Goal: Task Accomplishment & Management: Complete application form

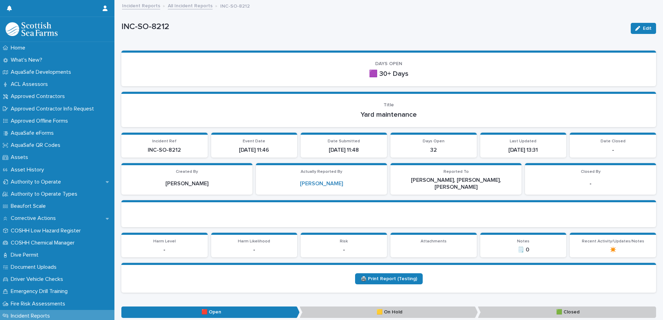
click at [181, 1] on link "All Incident Reports" at bounding box center [190, 5] width 45 height 8
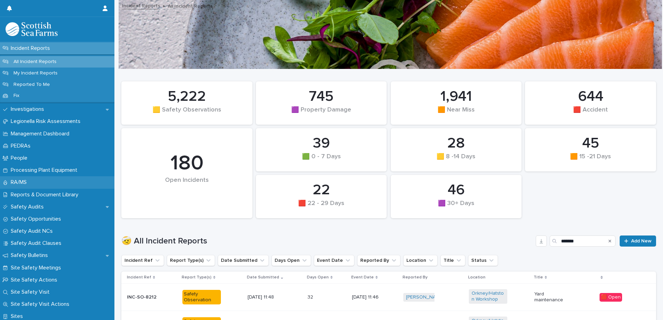
scroll to position [312, 0]
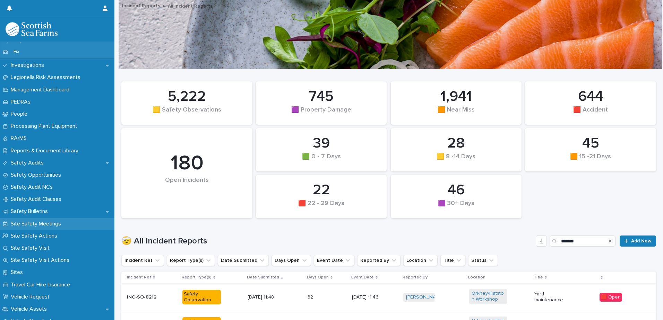
click at [54, 225] on p "Site Safety Meetings" at bounding box center [37, 224] width 59 height 7
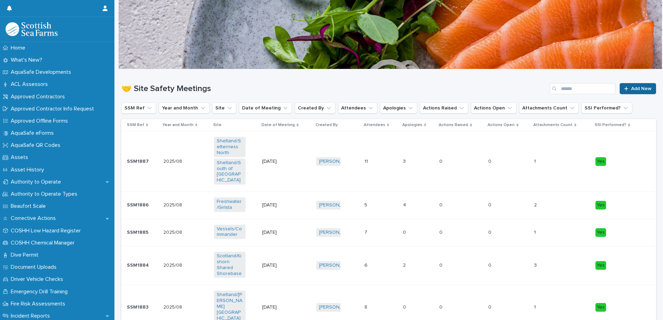
click at [443, 84] on link "Add New" at bounding box center [637, 88] width 36 height 11
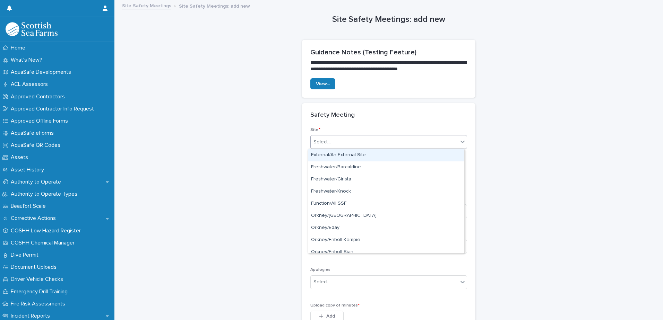
click at [398, 146] on div "Select..." at bounding box center [384, 142] width 147 height 11
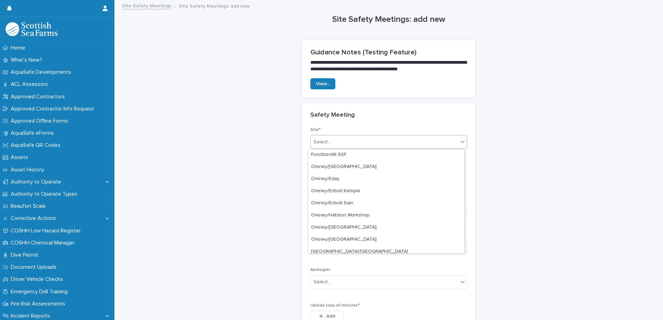
scroll to position [104, 0]
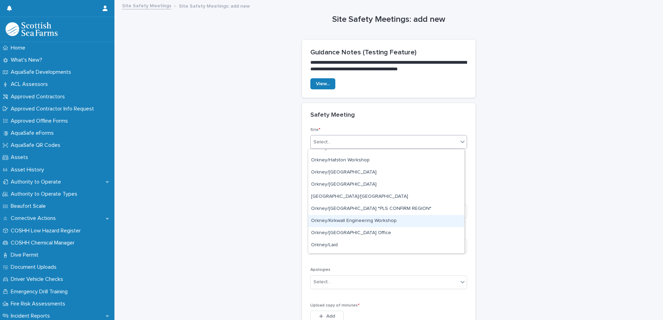
click at [371, 223] on div "Orkney/Kirkwall Engineering Workshop" at bounding box center [386, 221] width 156 height 12
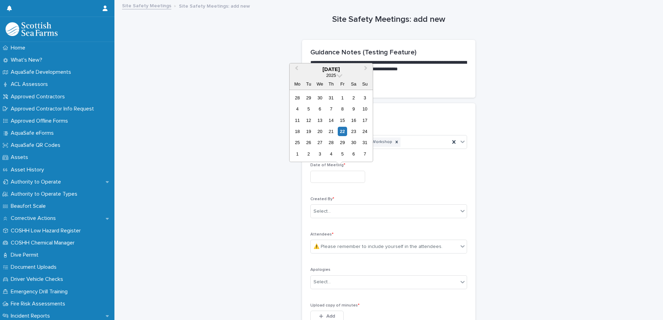
click at [341, 180] on input "text" at bounding box center [337, 177] width 55 height 12
click at [345, 131] on div "22" at bounding box center [342, 131] width 9 height 9
type input "*********"
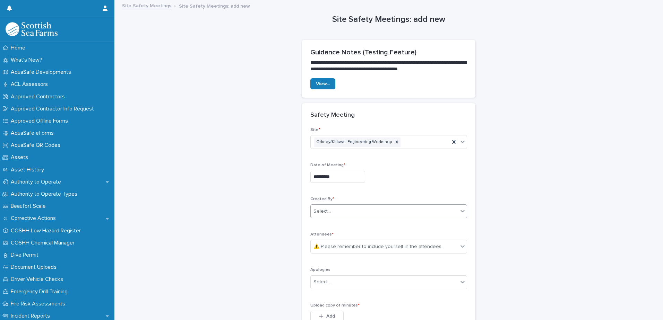
click at [333, 214] on div "Select..." at bounding box center [384, 211] width 147 height 11
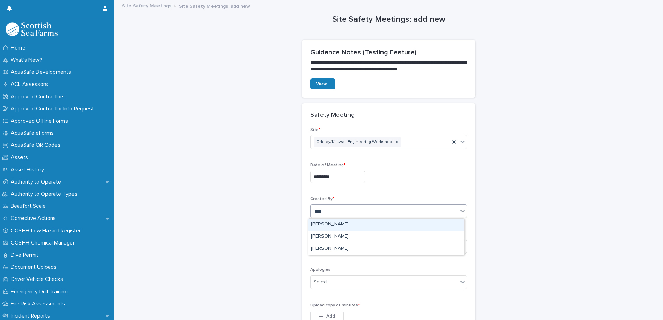
type input "*****"
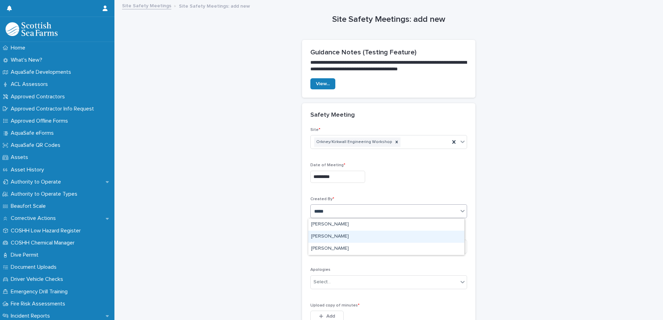
click at [335, 233] on div "[PERSON_NAME]" at bounding box center [386, 237] width 156 height 12
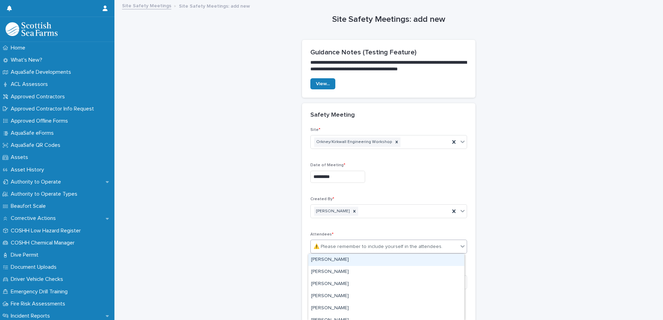
click at [335, 242] on div "⚠️ Please remember to include yourself in the attendees." at bounding box center [377, 246] width 129 height 7
type input "*****"
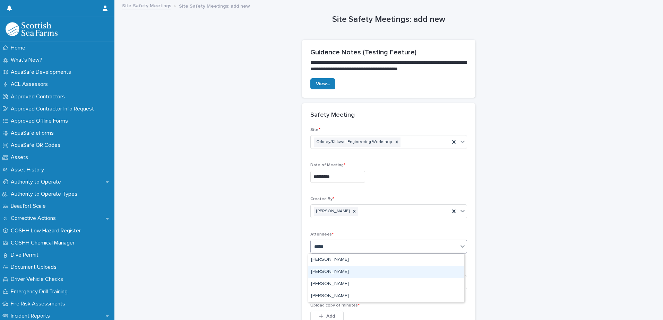
click at [342, 242] on div "[PERSON_NAME]" at bounding box center [386, 272] width 156 height 12
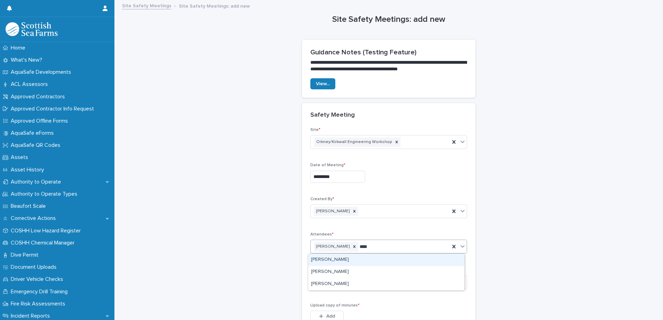
type input "*****"
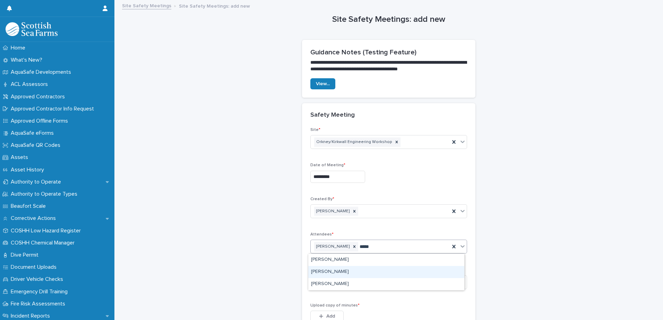
click at [370, 242] on div "[PERSON_NAME]" at bounding box center [386, 272] width 156 height 12
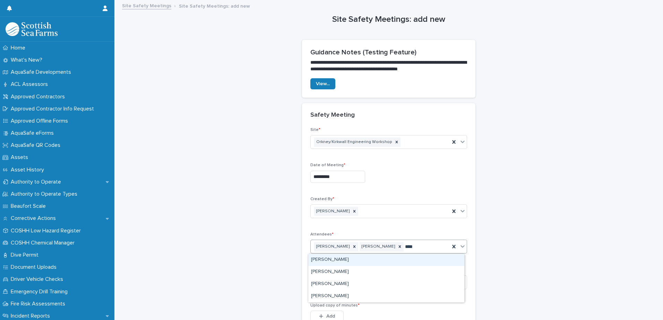
type input "*****"
click at [368, 242] on div "[PERSON_NAME]" at bounding box center [386, 260] width 156 height 12
type input "*****"
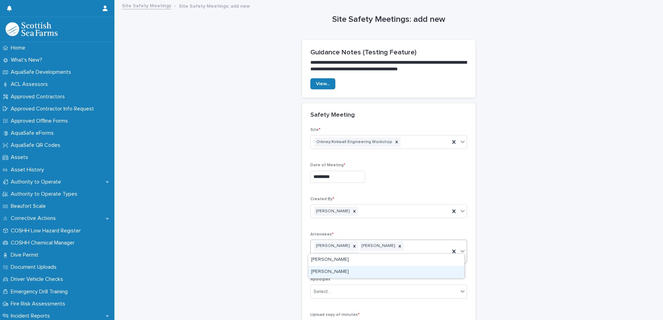
click at [365, 242] on div "[PERSON_NAME]" at bounding box center [386, 272] width 156 height 12
type input "****"
drag, startPoint x: 367, startPoint y: 265, endPoint x: 365, endPoint y: 270, distance: 5.4
click at [365, 242] on div "[PERSON_NAME]" at bounding box center [386, 270] width 156 height 12
type input "*******"
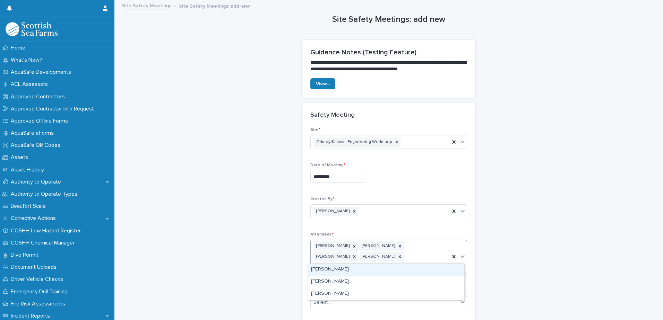
click at [365, 242] on div "[PERSON_NAME]" at bounding box center [386, 270] width 156 height 12
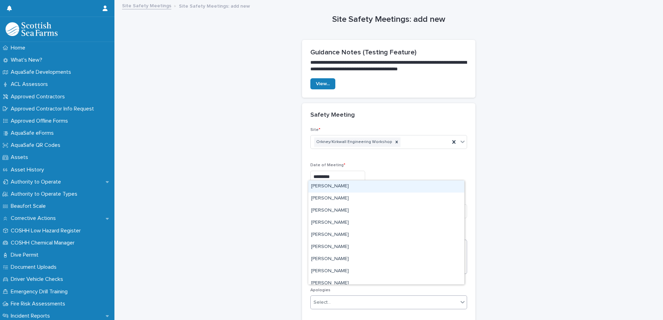
click at [361, 242] on div "Select..." at bounding box center [384, 302] width 147 height 11
type input "*******"
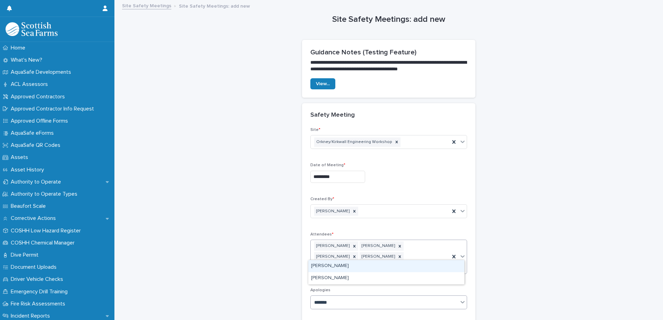
click at [356, 242] on div "[PERSON_NAME]" at bounding box center [386, 266] width 156 height 12
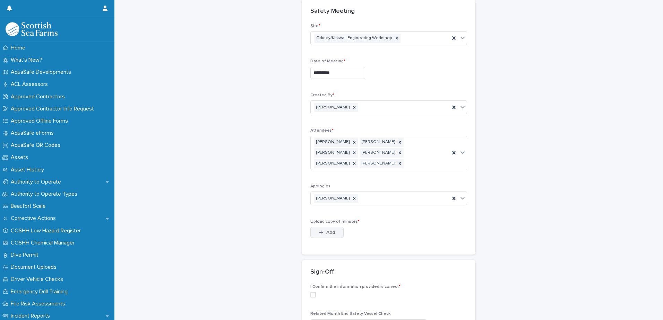
click at [326, 230] on span "Add" at bounding box center [330, 232] width 9 height 5
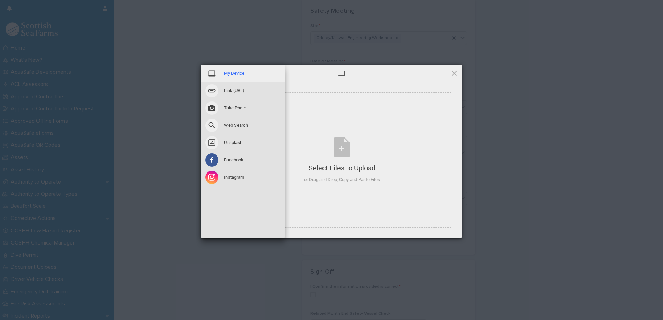
click at [238, 78] on div "My Device" at bounding box center [242, 73] width 83 height 17
click at [243, 92] on span "Link (URL)" at bounding box center [234, 91] width 20 height 6
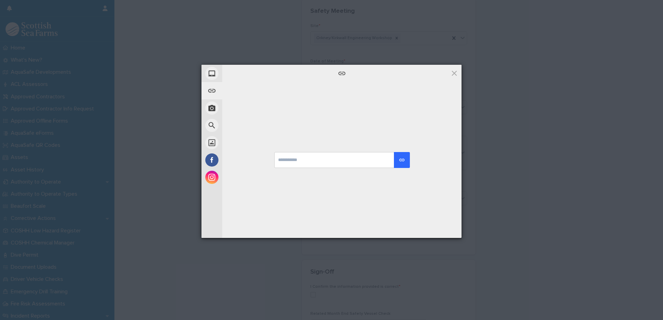
click at [388, 101] on div at bounding box center [341, 160] width 239 height 156
click at [443, 75] on span at bounding box center [454, 73] width 8 height 8
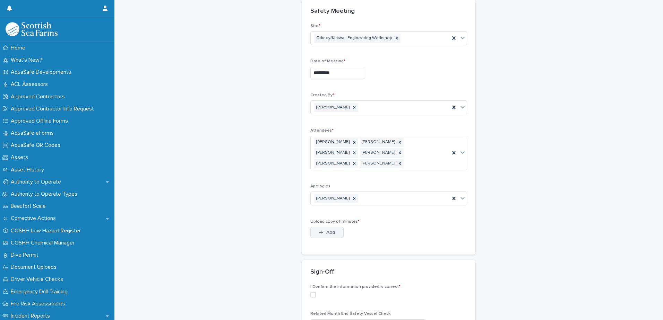
click at [326, 230] on span "Add" at bounding box center [330, 232] width 9 height 5
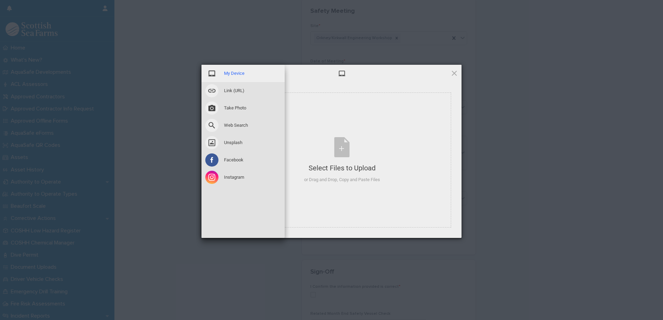
click at [211, 73] on span at bounding box center [211, 73] width 13 height 13
click at [232, 71] on span "My Device" at bounding box center [234, 73] width 20 height 6
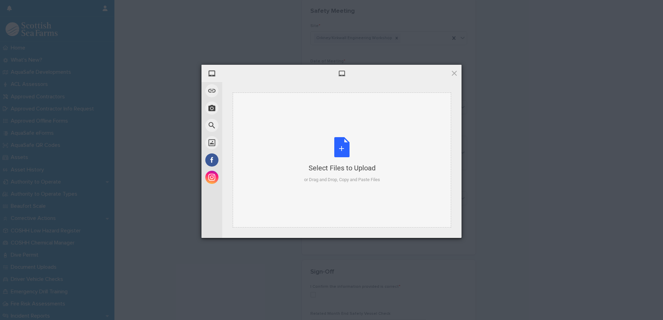
click at [416, 146] on div "Select Files to Upload or Drag and Drop, Copy and Paste Files" at bounding box center [342, 160] width 218 height 135
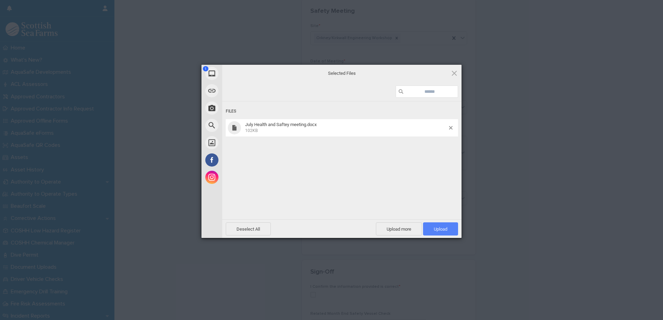
click at [433, 225] on span "Upload 1" at bounding box center [440, 229] width 35 height 13
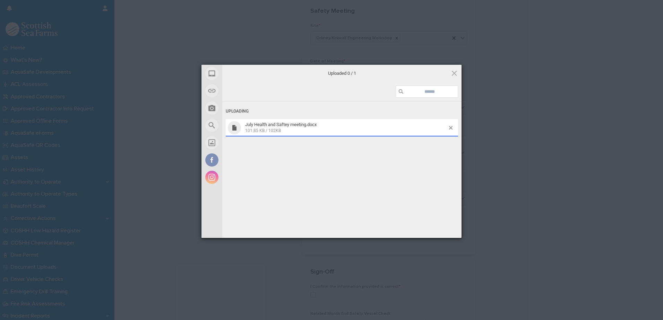
scroll to position [116, 0]
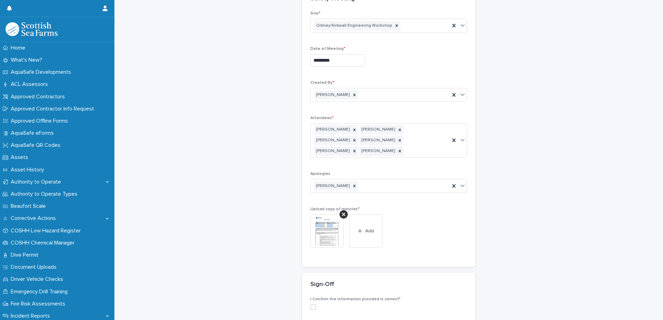
click at [323, 222] on img at bounding box center [326, 231] width 33 height 33
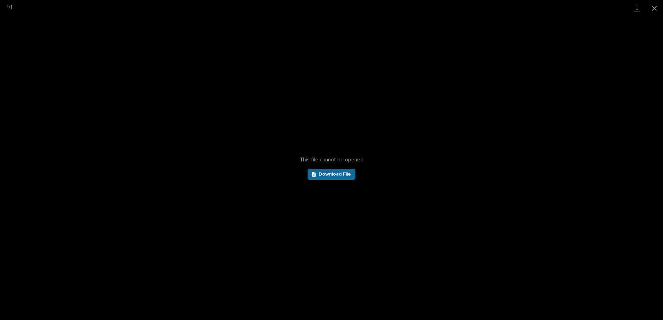
click at [329, 180] on link "Download File" at bounding box center [331, 174] width 48 height 11
click at [443, 10] on button "Close gallery" at bounding box center [653, 8] width 17 height 16
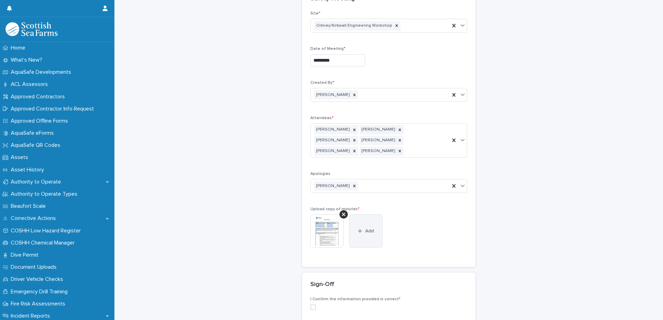
click at [361, 217] on button "Add" at bounding box center [365, 231] width 33 height 33
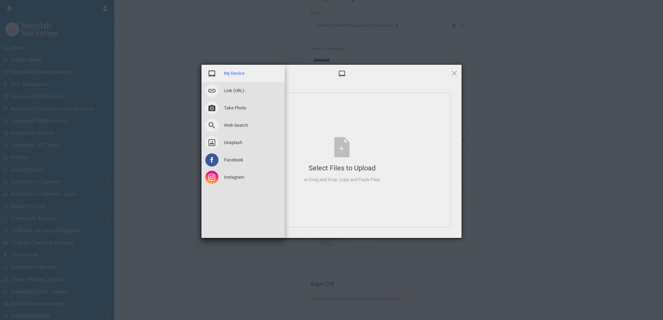
click at [218, 74] on span at bounding box center [211, 73] width 13 height 13
click at [218, 73] on span at bounding box center [211, 73] width 13 height 13
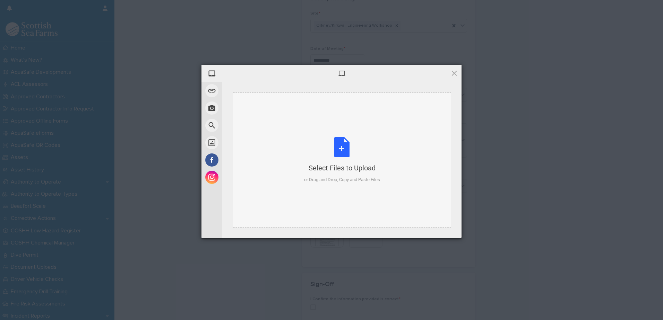
click at [341, 153] on div "Select Files to Upload or Drag and Drop, Copy and Paste Files" at bounding box center [342, 160] width 76 height 46
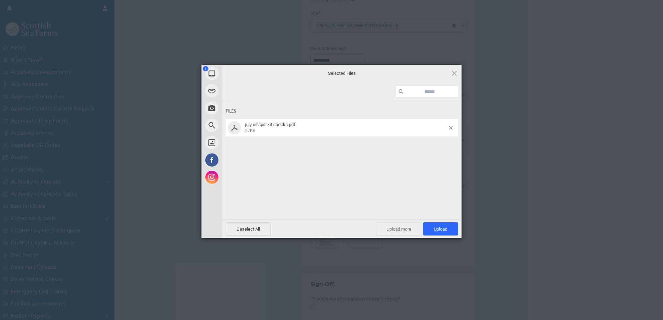
click at [391, 228] on span "Upload more" at bounding box center [399, 229] width 46 height 13
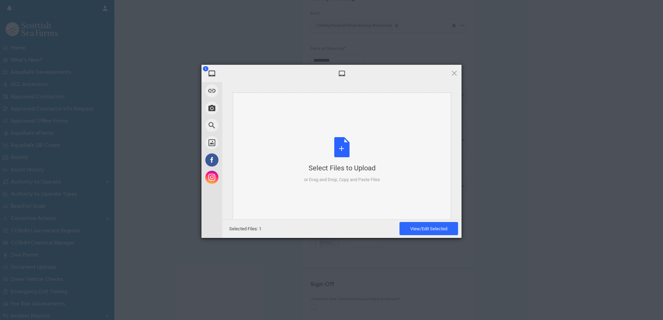
click at [337, 149] on div "Select Files to Upload or Drag and Drop, Copy and Paste Files" at bounding box center [342, 160] width 76 height 46
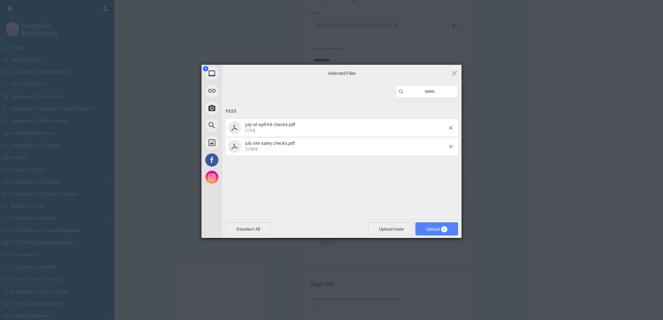
click at [429, 231] on span "Upload 2" at bounding box center [436, 229] width 21 height 5
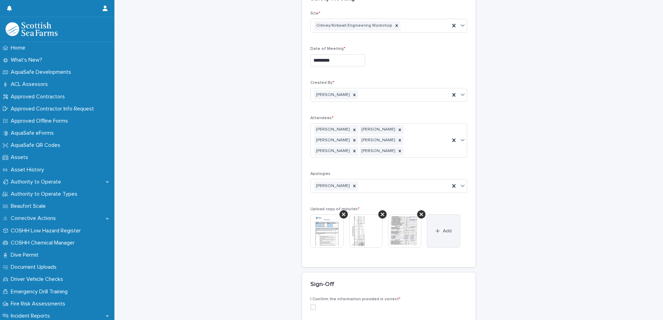
click at [443, 223] on button "Add" at bounding box center [443, 231] width 33 height 33
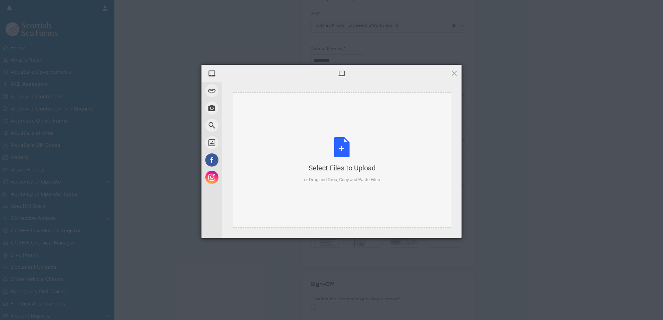
click at [320, 145] on div "Select Files to Upload or Drag and Drop, Copy and Paste Files" at bounding box center [342, 160] width 76 height 46
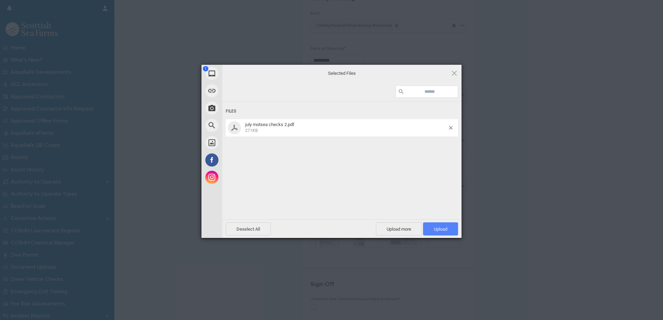
click at [435, 227] on span "Upload 1" at bounding box center [441, 229] width 14 height 5
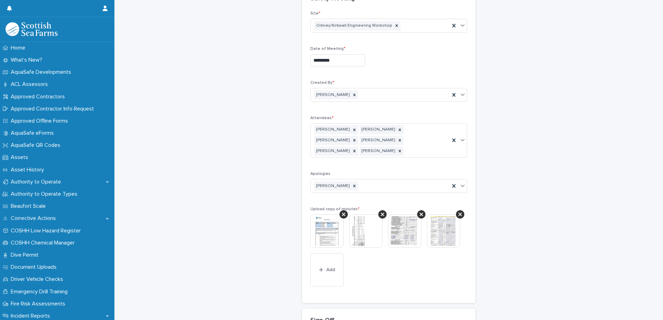
scroll to position [134, 0]
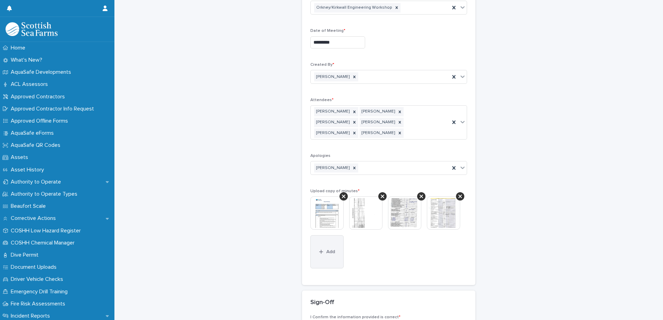
click at [327, 242] on button "Add" at bounding box center [326, 251] width 33 height 33
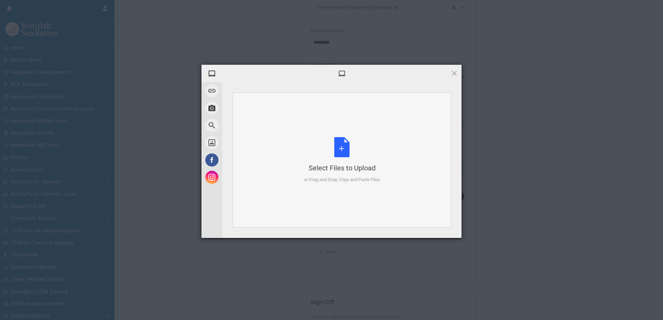
click at [362, 142] on div "Select Files to Upload or Drag and Drop, Copy and Paste Files" at bounding box center [342, 160] width 76 height 46
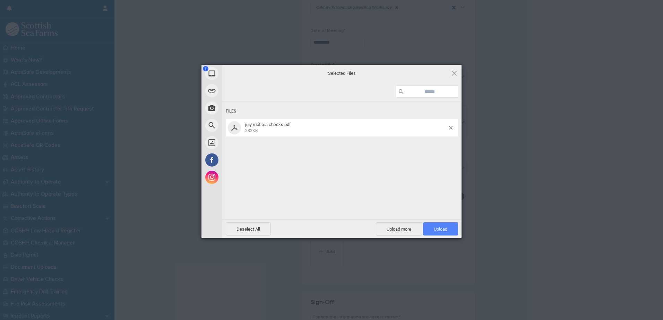
click at [443, 224] on span "Upload 1" at bounding box center [440, 229] width 35 height 13
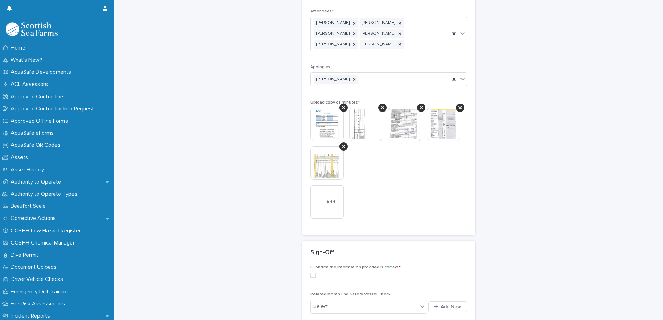
scroll to position [293, 0]
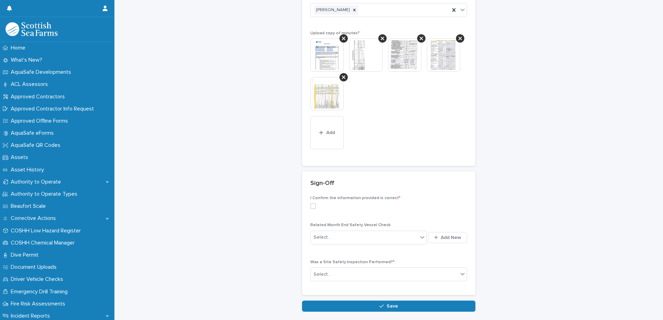
click at [310, 203] on label at bounding box center [388, 206] width 157 height 6
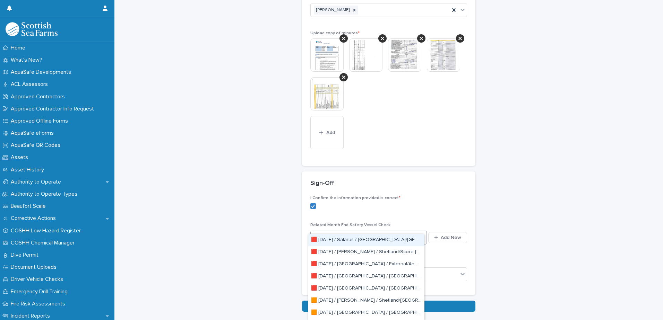
click at [332, 232] on div "Select..." at bounding box center [364, 237] width 107 height 11
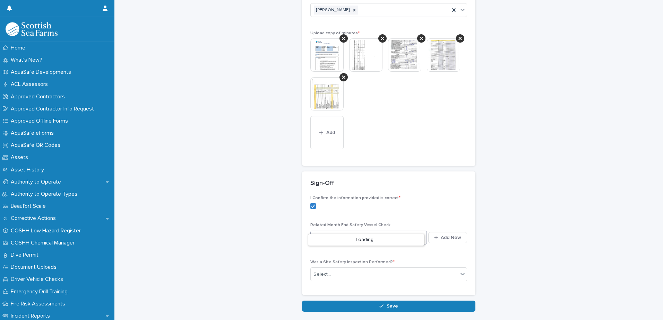
type input "*"
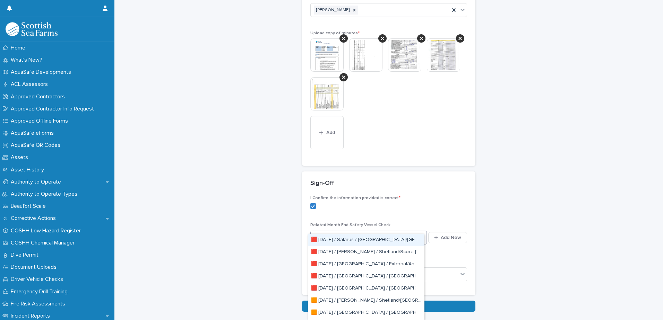
click at [443, 189] on div "**********" at bounding box center [388, 10] width 535 height 604
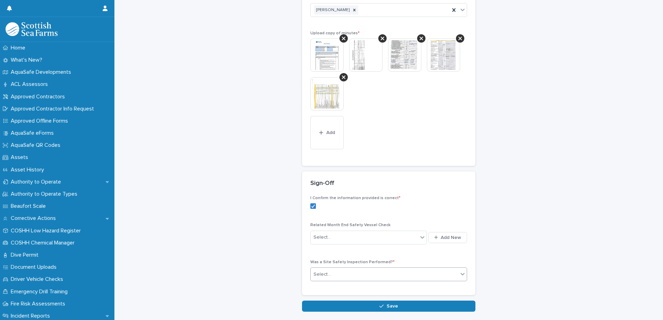
click at [441, 242] on div "Select..." at bounding box center [384, 274] width 147 height 11
click at [416, 242] on div "Yes" at bounding box center [386, 277] width 156 height 12
click at [436, 235] on div "button" at bounding box center [437, 237] width 7 height 5
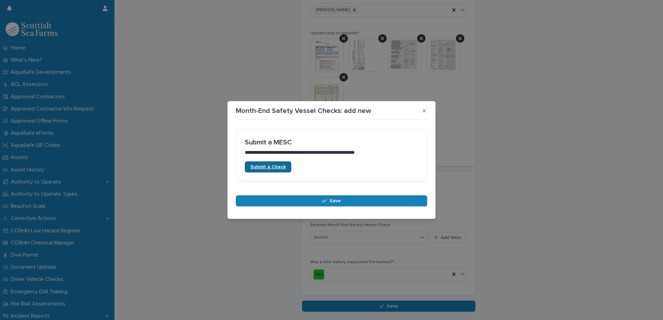
click at [280, 165] on span "Submit a Check" at bounding box center [267, 167] width 35 height 5
click at [429, 112] on button "button" at bounding box center [423, 110] width 11 height 11
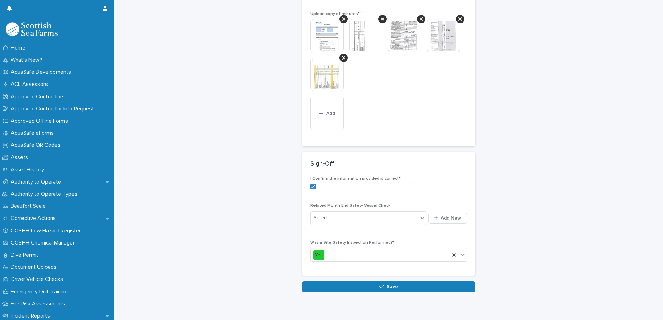
scroll to position [313, 0]
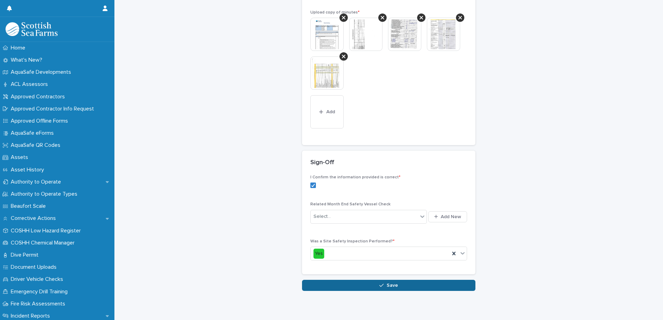
click at [434, 242] on button "Save" at bounding box center [388, 285] width 173 height 11
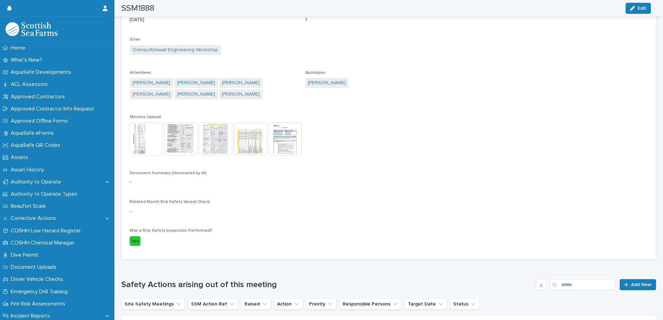
scroll to position [202, 0]
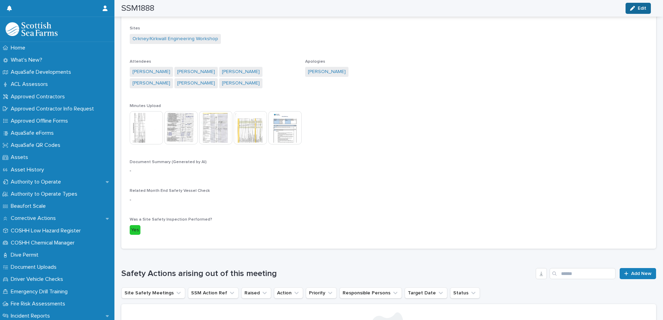
click at [443, 6] on icon "button" at bounding box center [632, 8] width 5 height 5
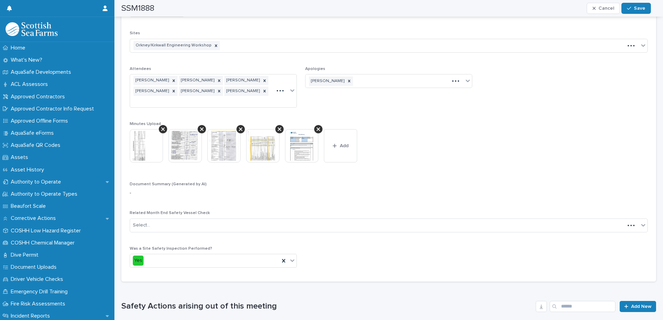
scroll to position [144, 0]
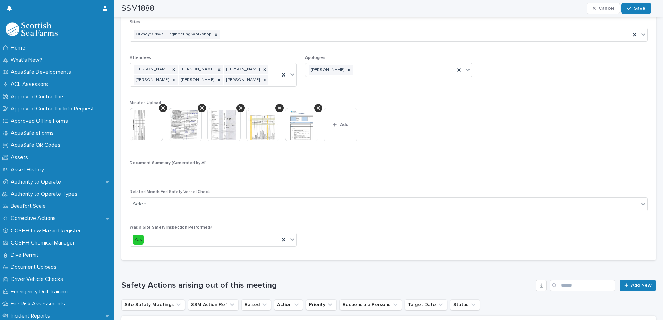
click at [308, 118] on img at bounding box center [301, 124] width 33 height 33
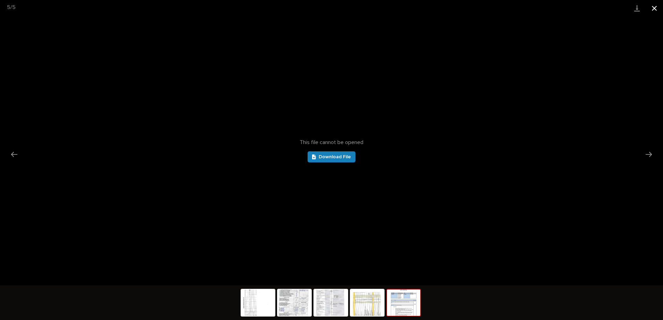
click at [443, 10] on button "Close gallery" at bounding box center [653, 8] width 17 height 16
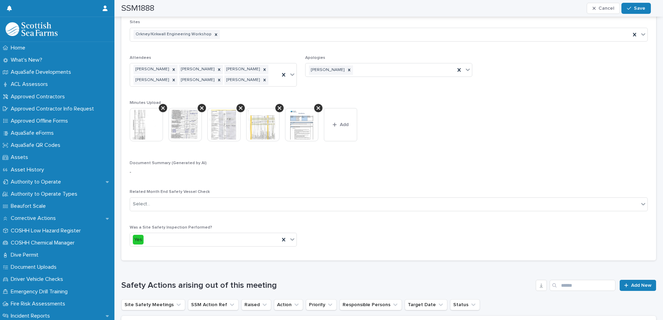
click at [316, 102] on p "Minutes Upload" at bounding box center [389, 103] width 518 height 5
click at [316, 105] on div at bounding box center [318, 108] width 8 height 8
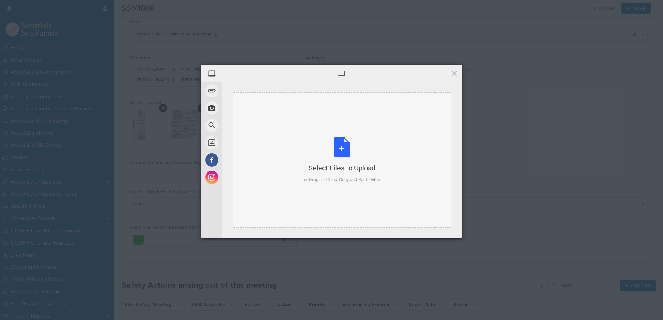
click at [338, 139] on div "Select Files to Upload or Drag and Drop, Copy and Paste Files" at bounding box center [342, 160] width 76 height 46
click at [319, 138] on div "Select Files to Upload or Drag and Drop, Copy and Paste Files" at bounding box center [342, 160] width 76 height 46
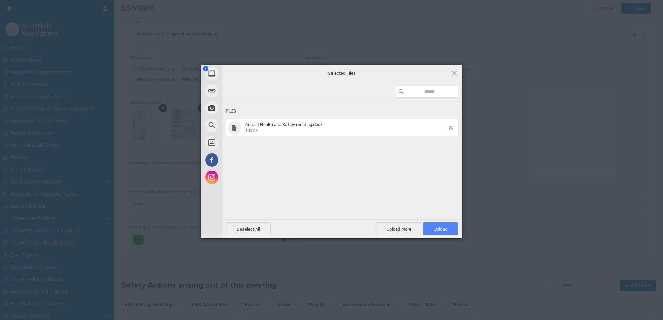
click at [443, 227] on span "Upload 1" at bounding box center [441, 229] width 14 height 5
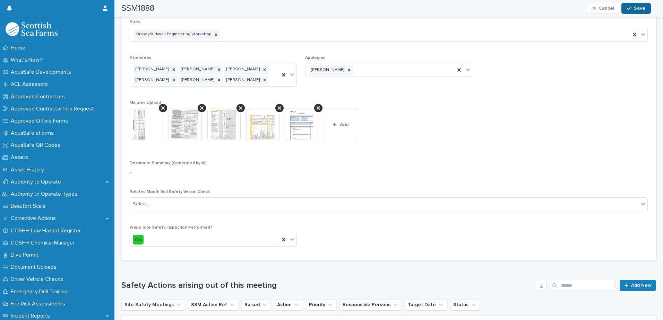
click at [443, 6] on span "Save" at bounding box center [639, 8] width 11 height 5
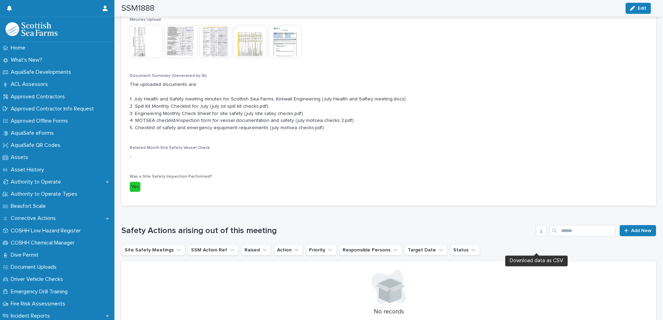
scroll to position [182, 0]
